Goal: Information Seeking & Learning: Learn about a topic

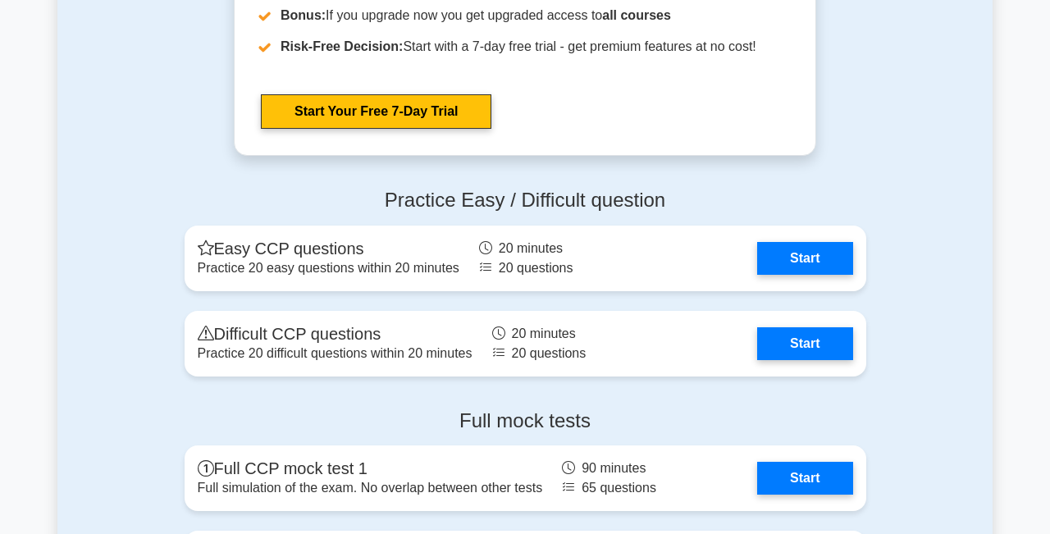
scroll to position [2785, 0]
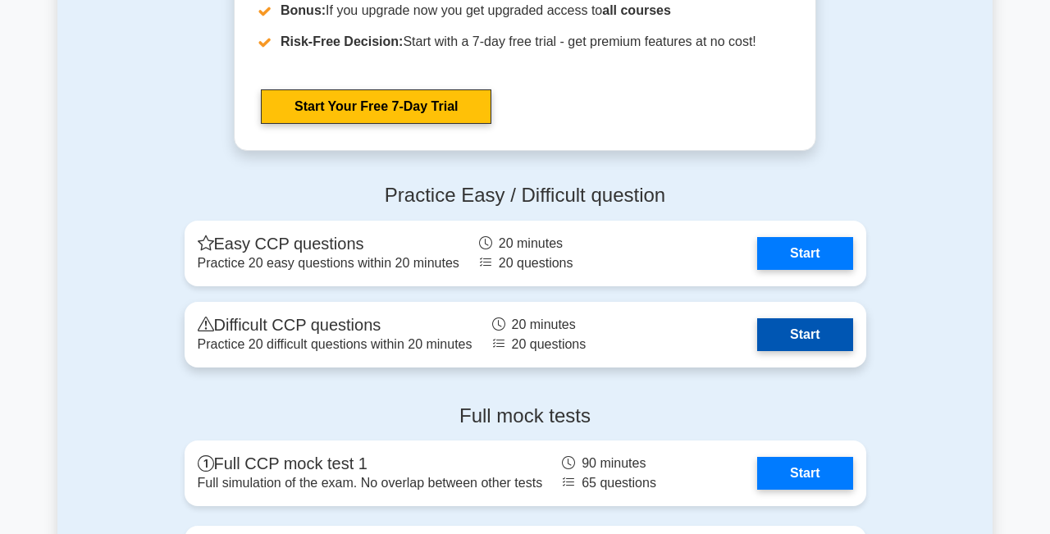
click at [778, 338] on link "Start" at bounding box center [804, 334] width 95 height 33
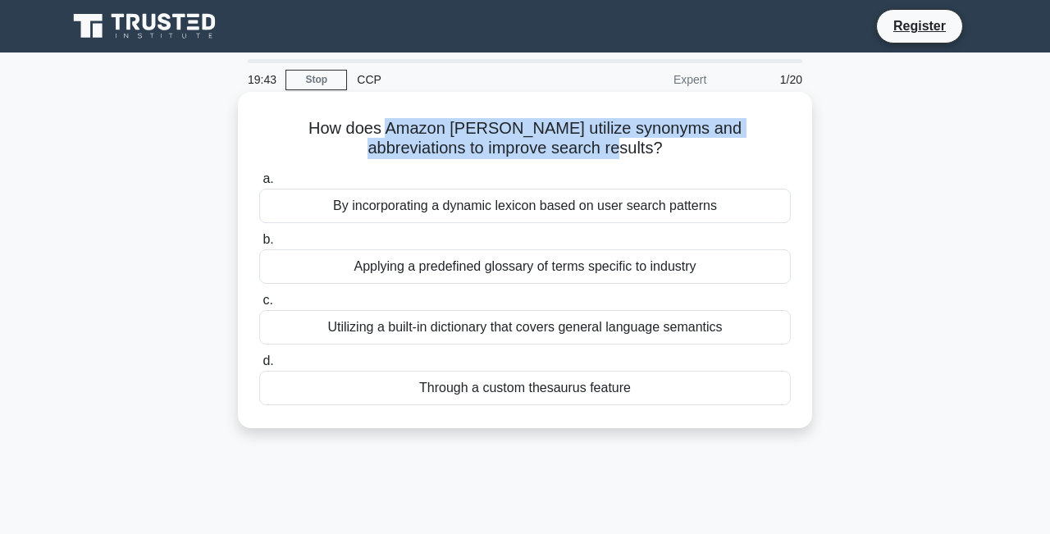
drag, startPoint x: 571, startPoint y: 162, endPoint x: 341, endPoint y: 133, distance: 232.4
click at [341, 133] on div "How does Amazon [PERSON_NAME] utilize synonyms and abbreviations to improve sea…" at bounding box center [525, 259] width 561 height 323
click at [346, 135] on h5 "How does Amazon [PERSON_NAME] utilize synonyms and abbreviations to improve sea…" at bounding box center [525, 138] width 535 height 41
